Goal: Task Accomplishment & Management: Use online tool/utility

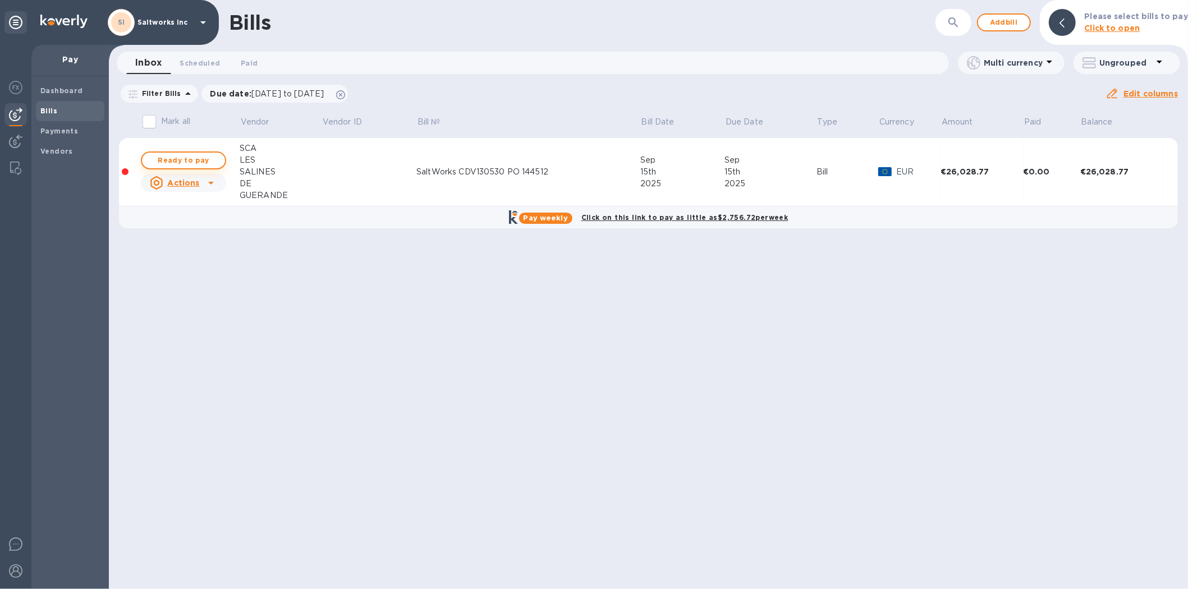
click at [198, 160] on span "Ready to pay" at bounding box center [183, 160] width 65 height 13
click at [182, 161] on span "Ready to pay" at bounding box center [183, 160] width 65 height 13
checkbox input "true"
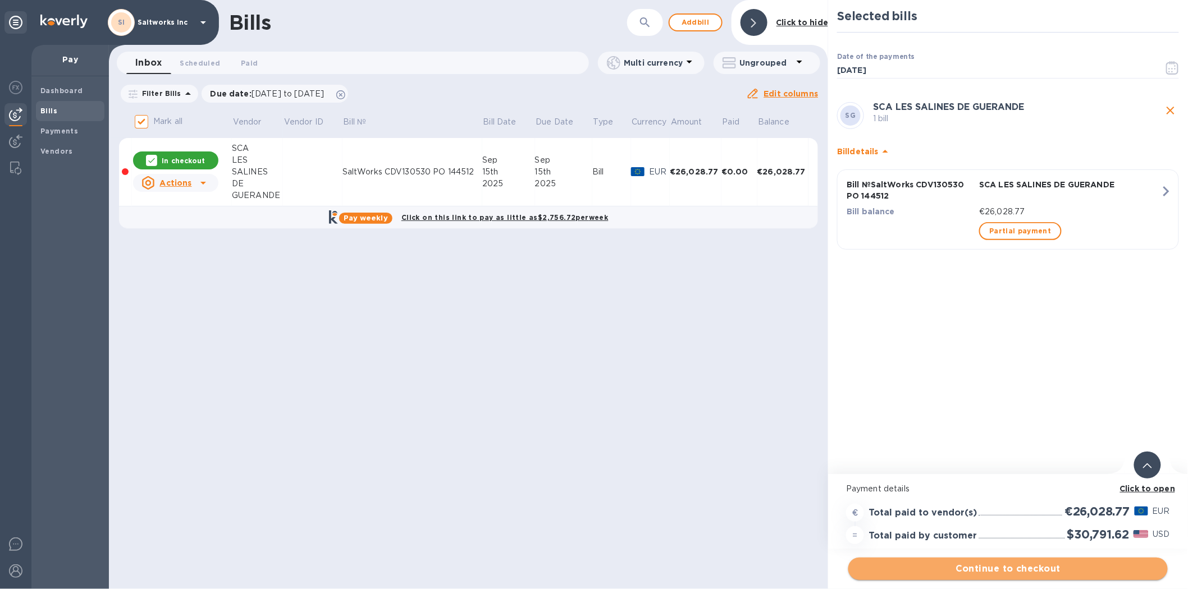
click at [1013, 564] on span "Continue to checkout" at bounding box center [1007, 568] width 301 height 13
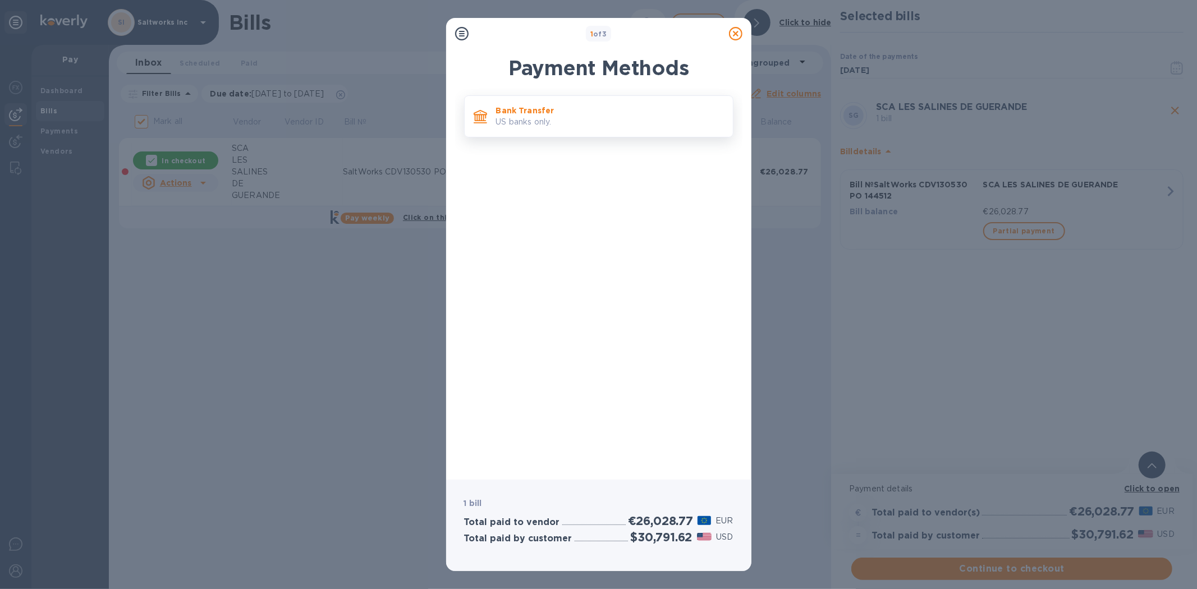
click at [553, 125] on p "US banks only." at bounding box center [610, 122] width 228 height 12
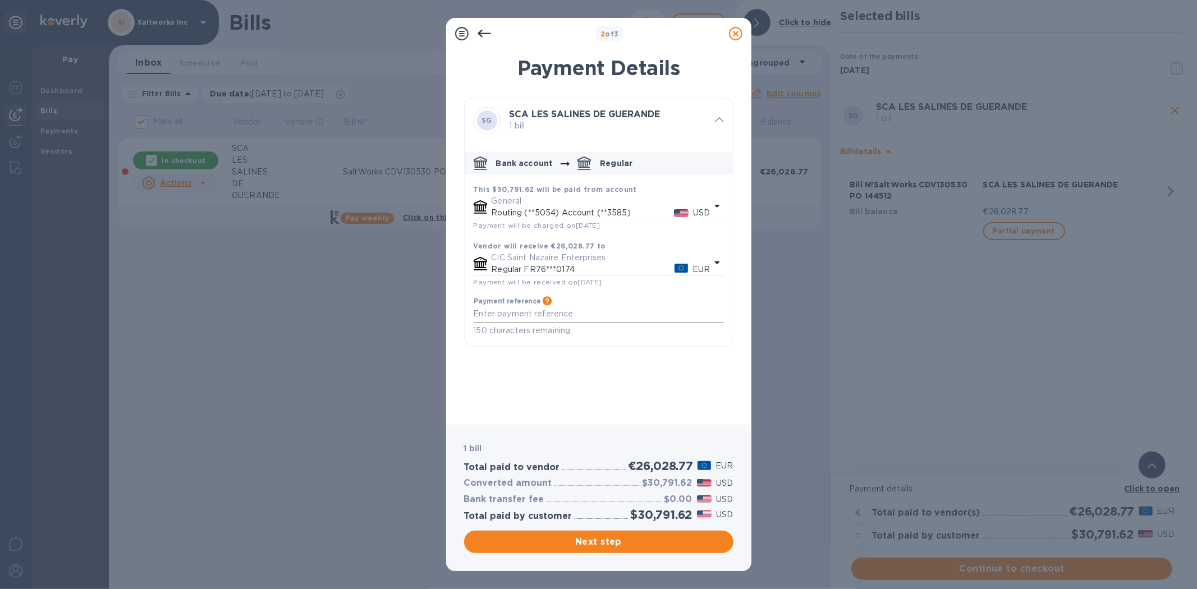
click at [518, 317] on textarea "default-method" at bounding box center [599, 314] width 250 height 10
click at [737, 34] on icon at bounding box center [735, 33] width 13 height 13
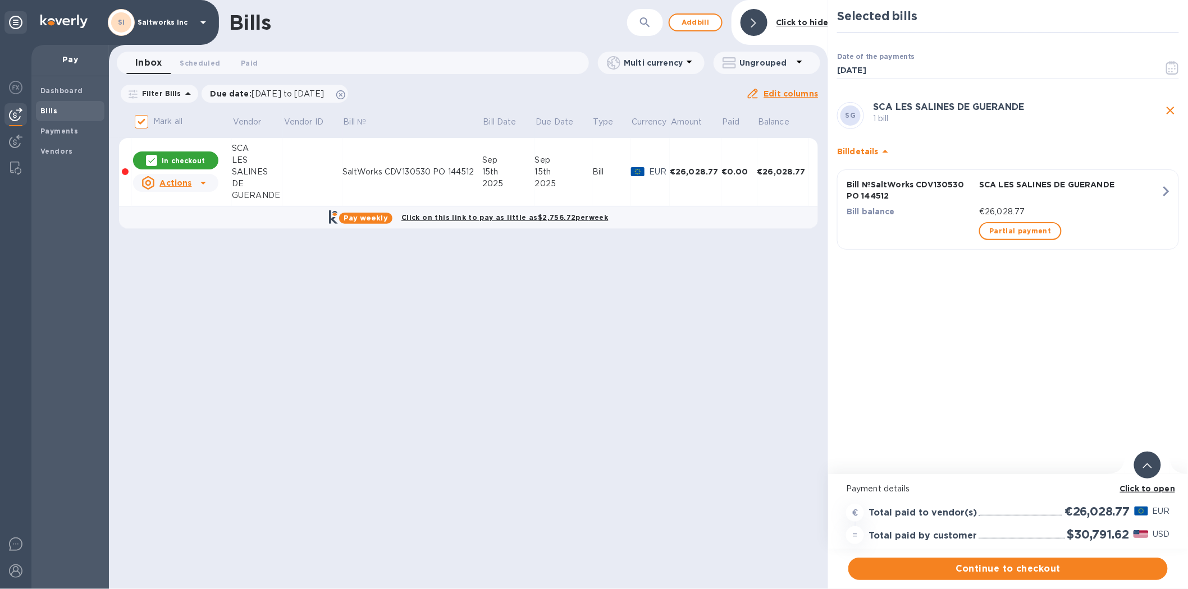
click at [446, 169] on div "SaltWorks CDV130530 PO 144512" at bounding box center [412, 172] width 140 height 12
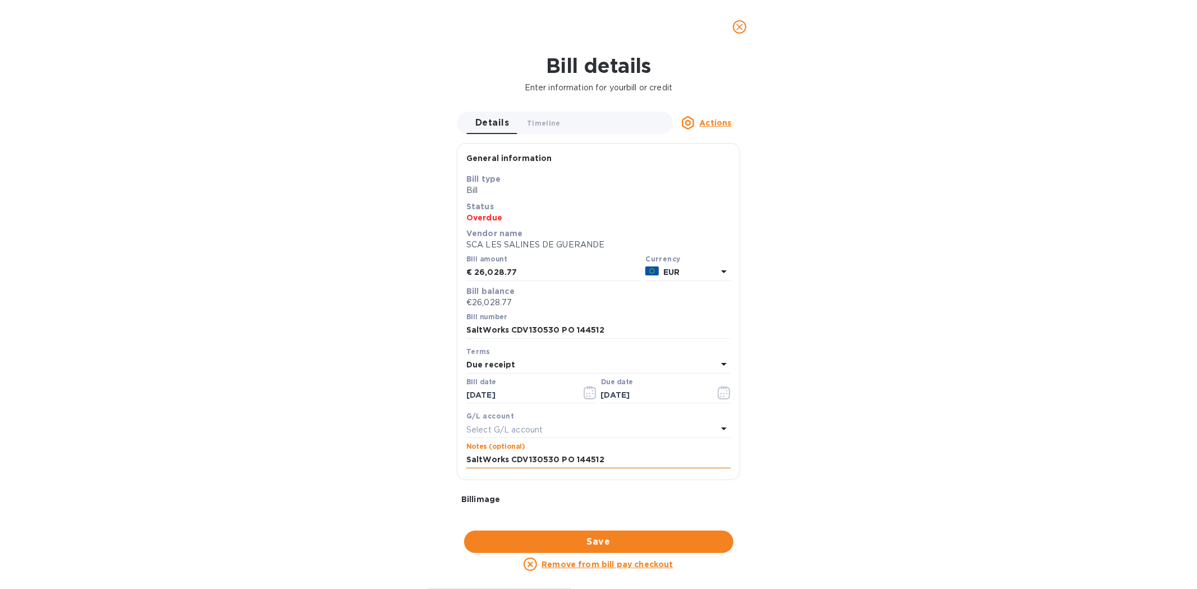
click at [596, 459] on input "SaltWorks CDV130530 PO 144512" at bounding box center [598, 460] width 264 height 17
click at [745, 29] on icon "close" at bounding box center [739, 26] width 11 height 11
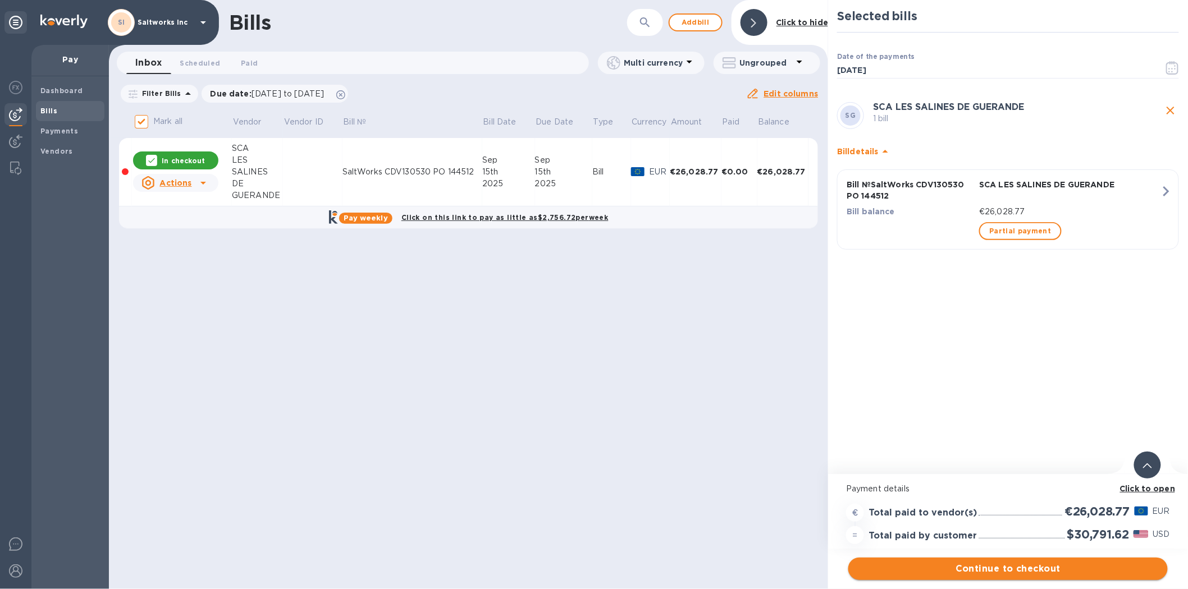
click at [1014, 569] on span "Continue to checkout" at bounding box center [1007, 568] width 301 height 13
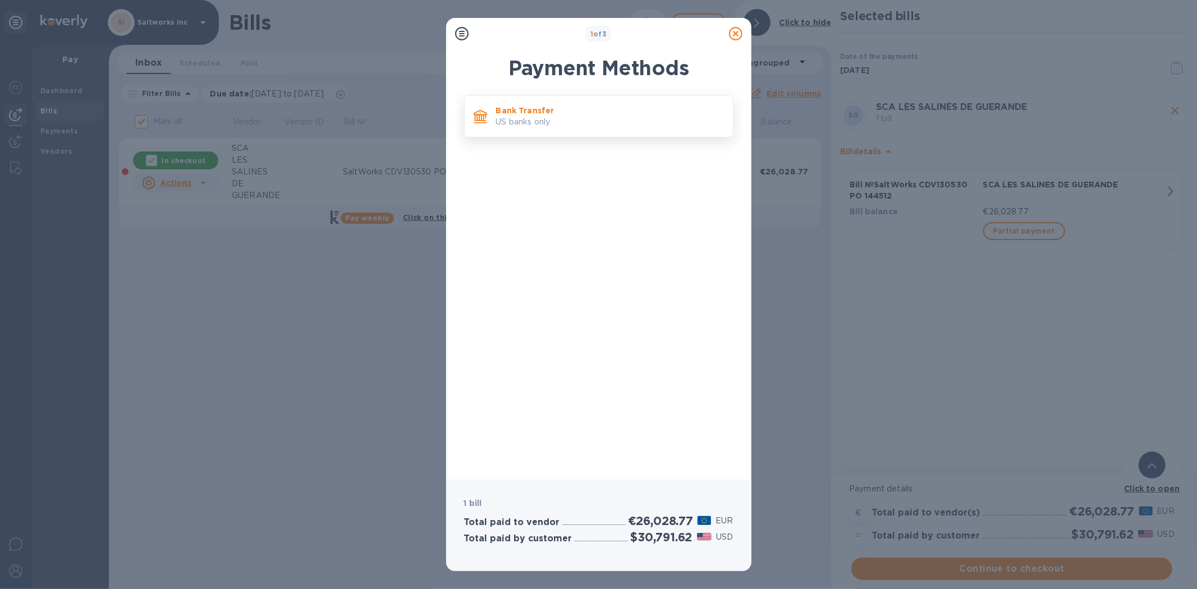
click at [533, 131] on div "Bank Transfer US banks only." at bounding box center [610, 116] width 237 height 32
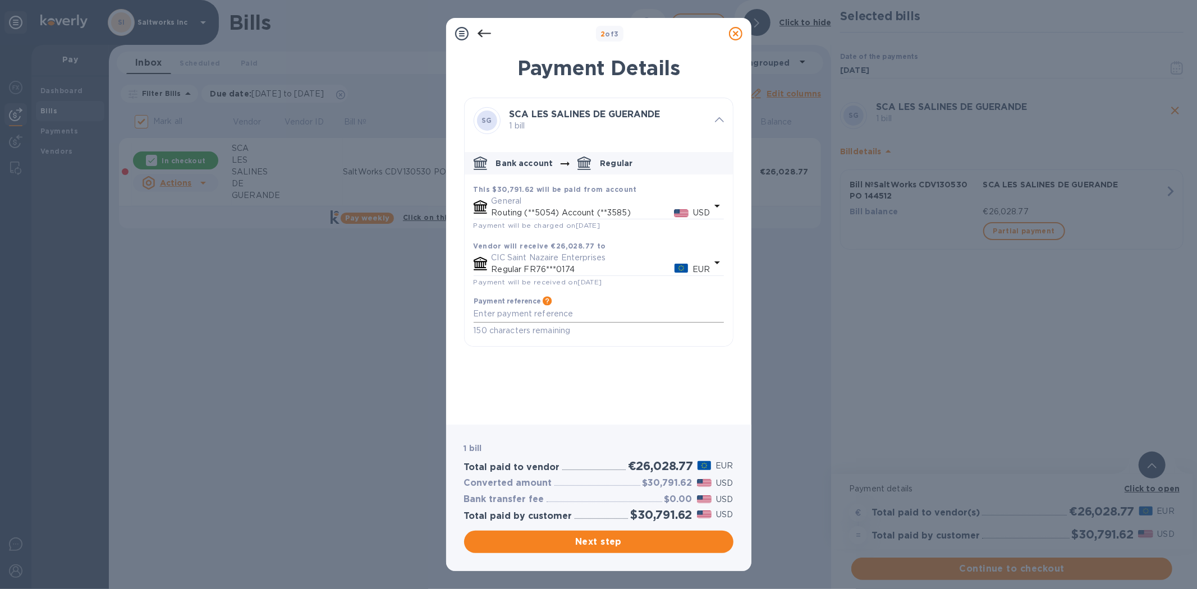
click at [513, 318] on textarea "default-method" at bounding box center [599, 314] width 250 height 10
paste textarea "SaltWorks CDV130530 PO 144512"
type textarea "SaltWorks CDV130530 PO 144512"
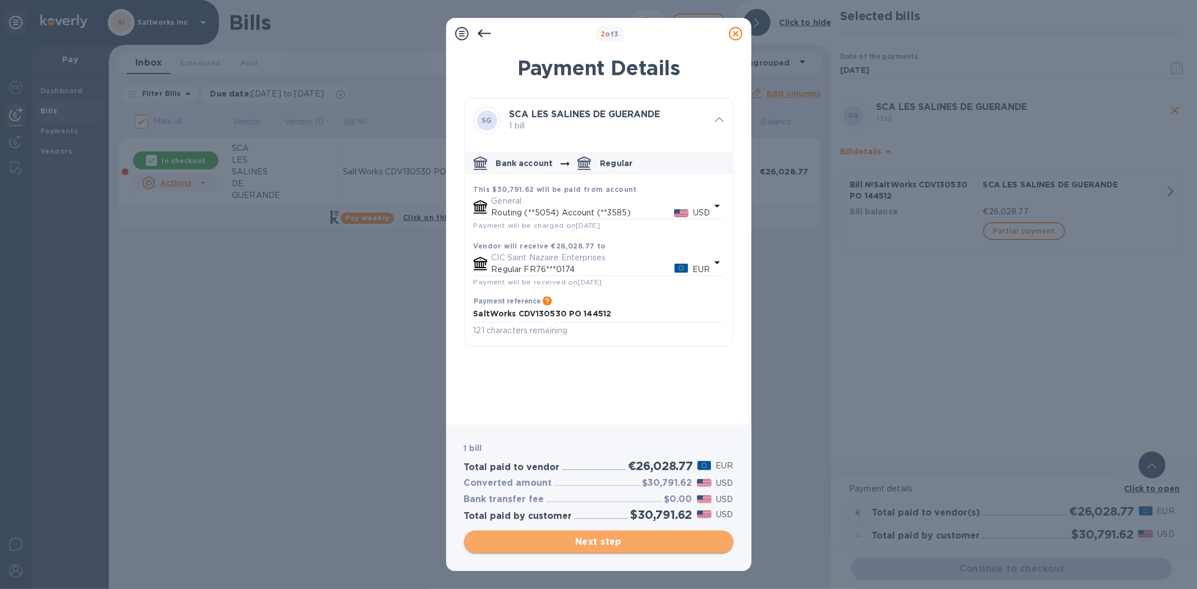
click at [596, 541] on span "Next step" at bounding box center [598, 542] width 251 height 13
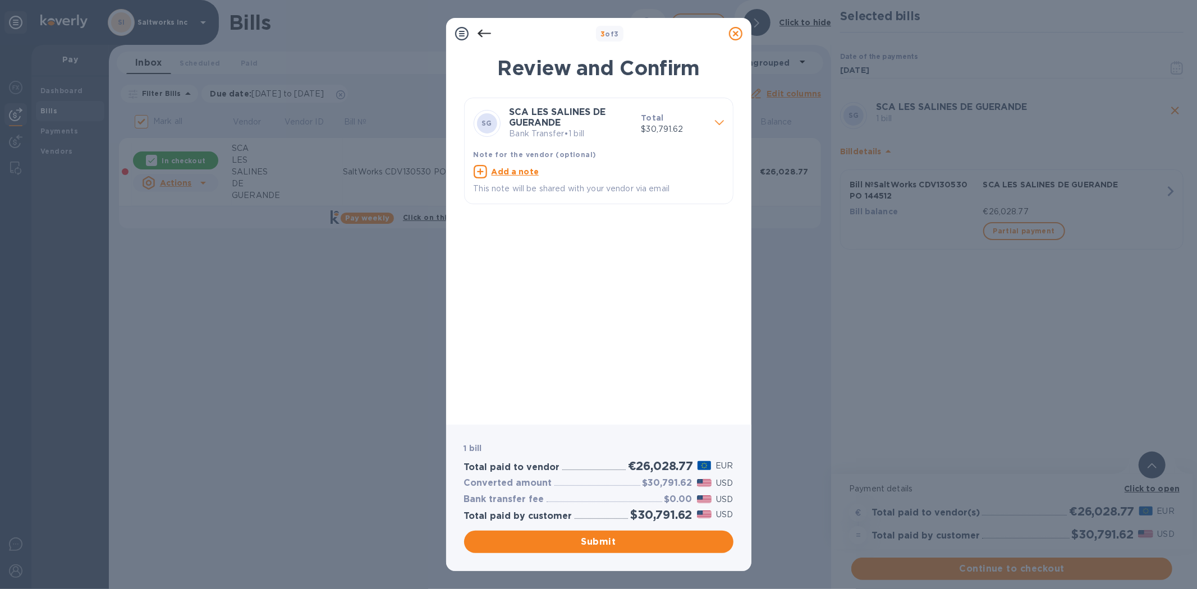
click at [512, 171] on u "Add a note" at bounding box center [516, 171] width 48 height 9
click at [518, 175] on textarea at bounding box center [590, 173] width 232 height 10
paste textarea "SaltWorks CDV130530 PO 144512"
type textarea "SaltWorks CDV130530 PO 144512"
click at [594, 541] on span "Submit" at bounding box center [598, 542] width 251 height 13
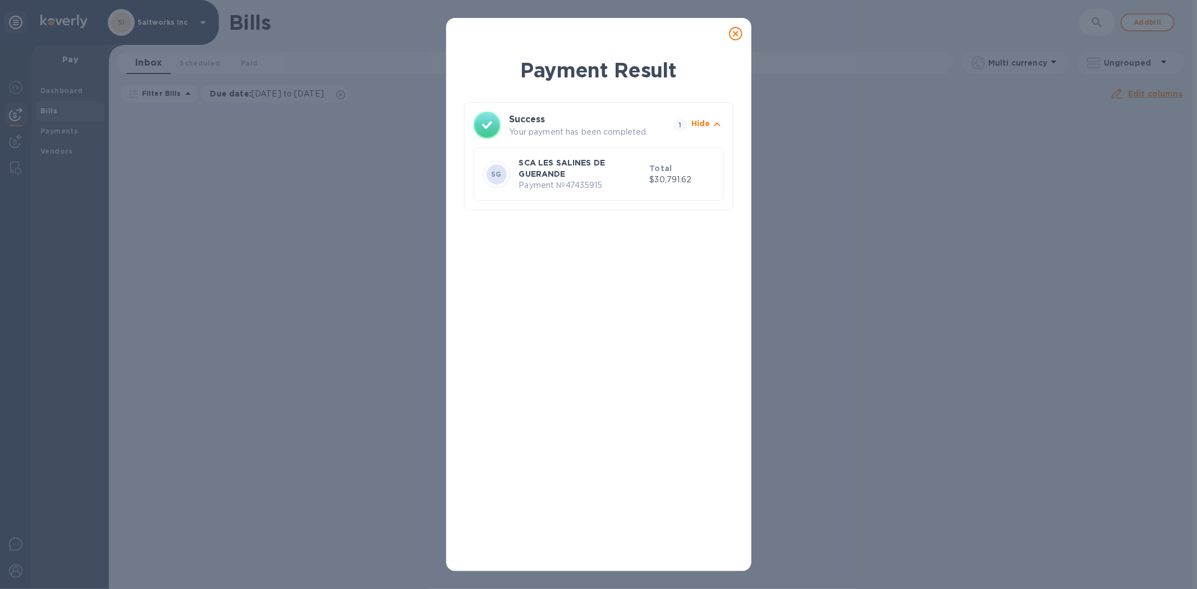
click at [734, 36] on icon at bounding box center [735, 33] width 13 height 13
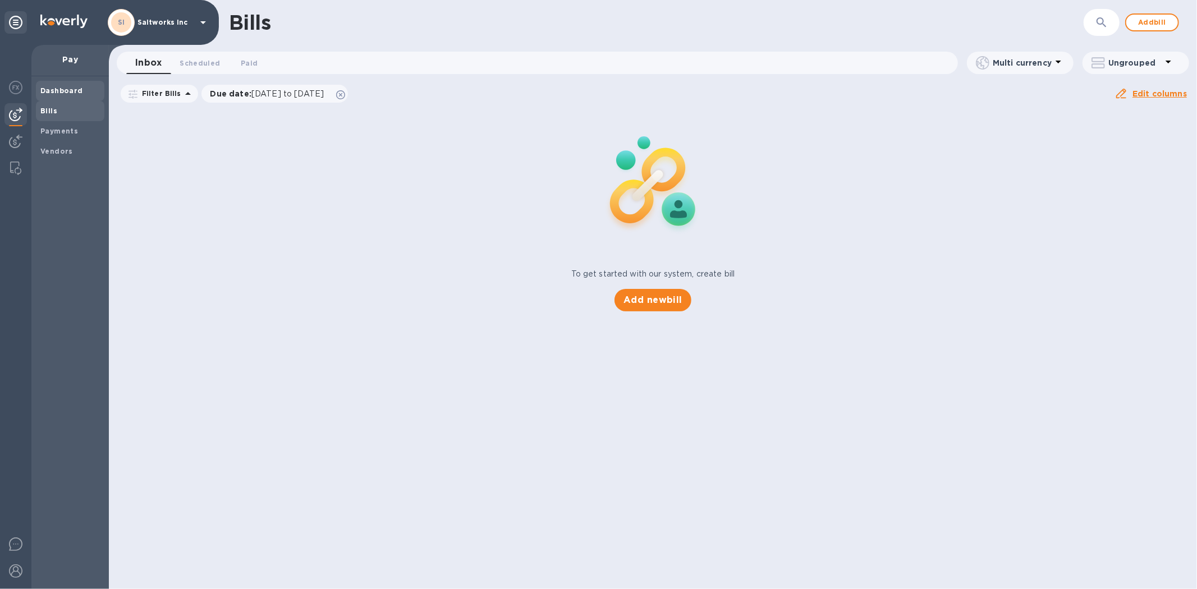
click at [64, 91] on b "Dashboard" at bounding box center [61, 90] width 43 height 8
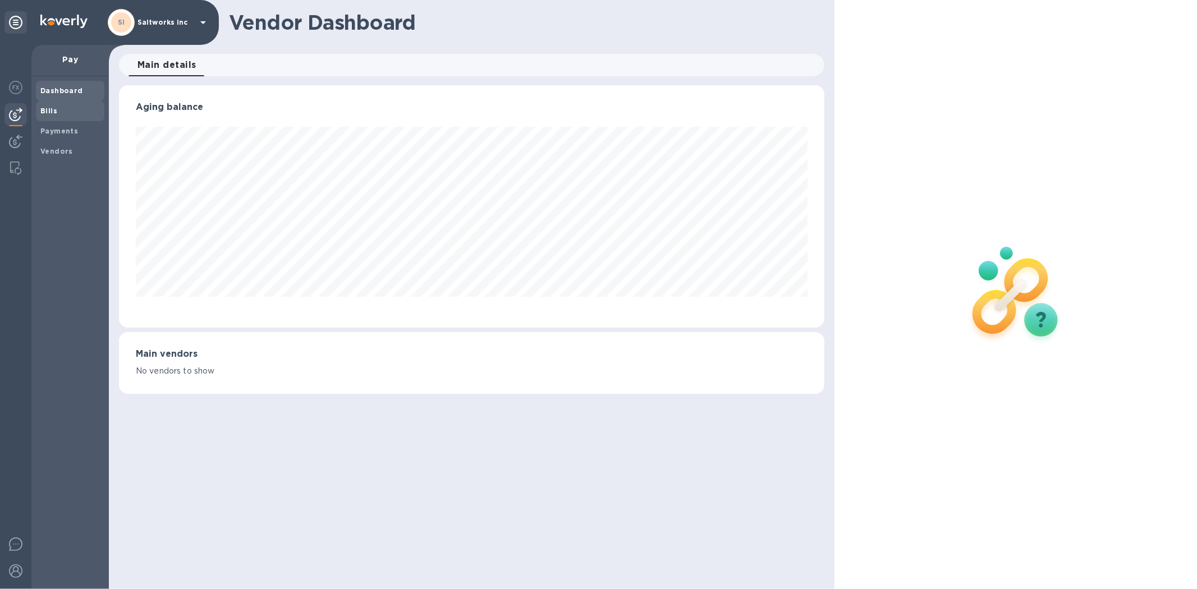
scroll to position [242, 705]
click at [49, 111] on b "Bills" at bounding box center [48, 111] width 17 height 8
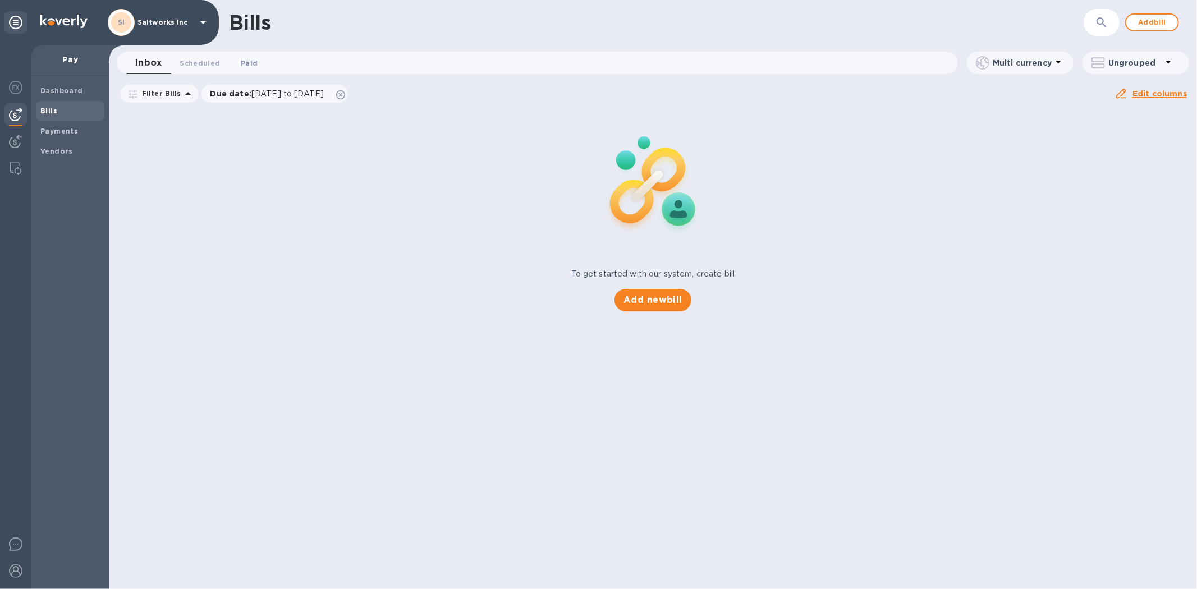
click at [242, 57] on span "Paid 0" at bounding box center [249, 63] width 17 height 12
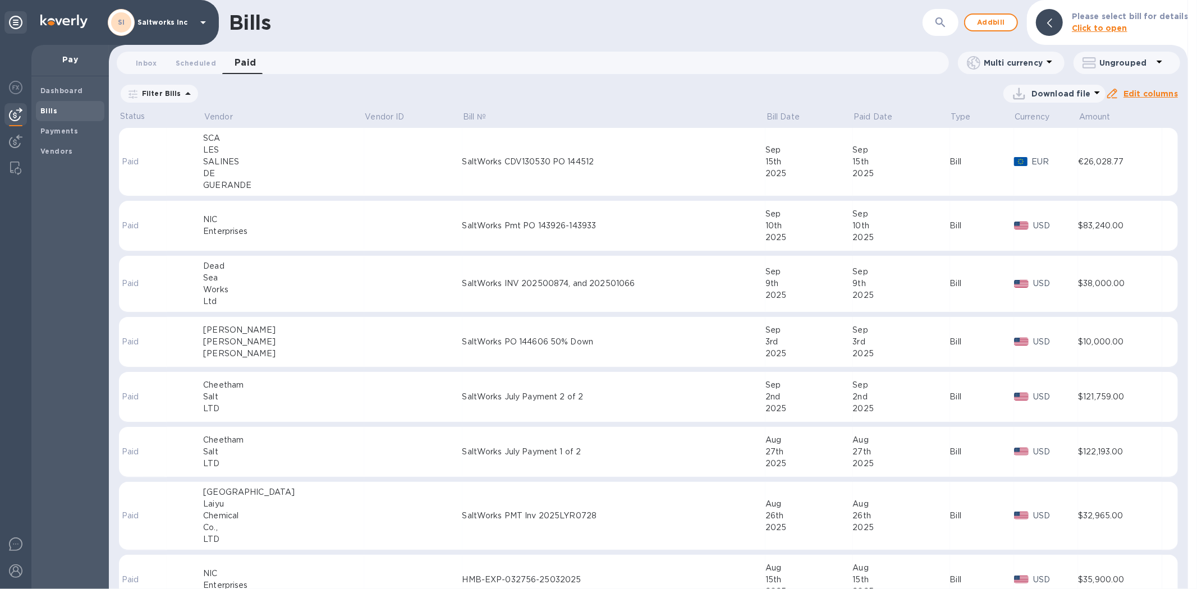
click at [364, 153] on td at bounding box center [413, 162] width 98 height 68
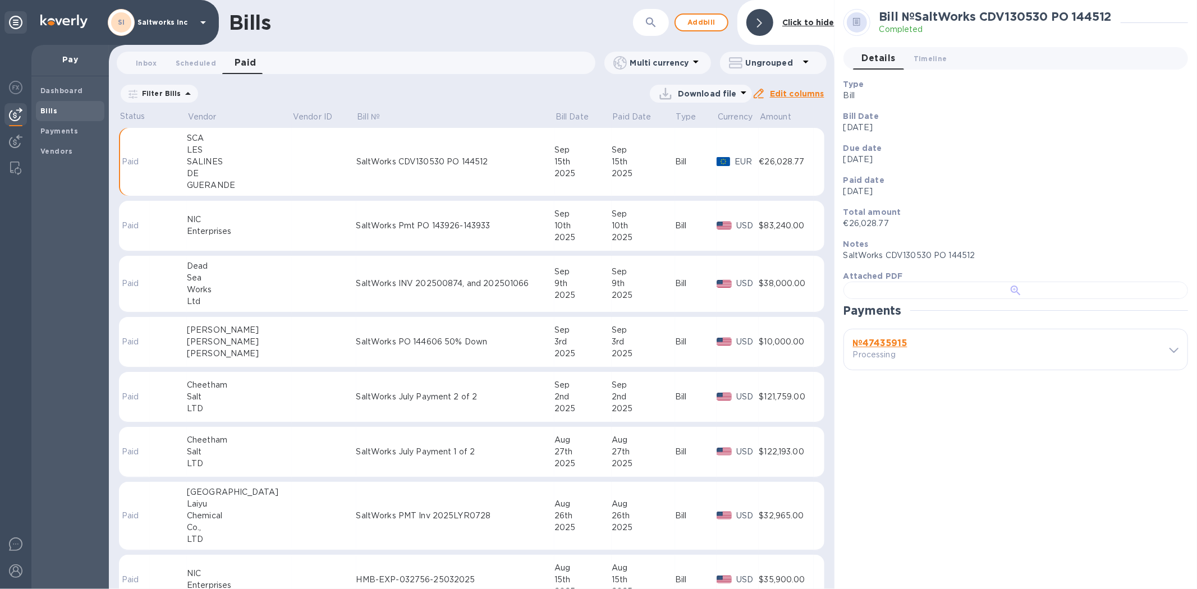
scroll to position [266, 0]
click at [887, 349] on b "№ 47435915" at bounding box center [880, 343] width 54 height 11
